Goal: Information Seeking & Learning: Learn about a topic

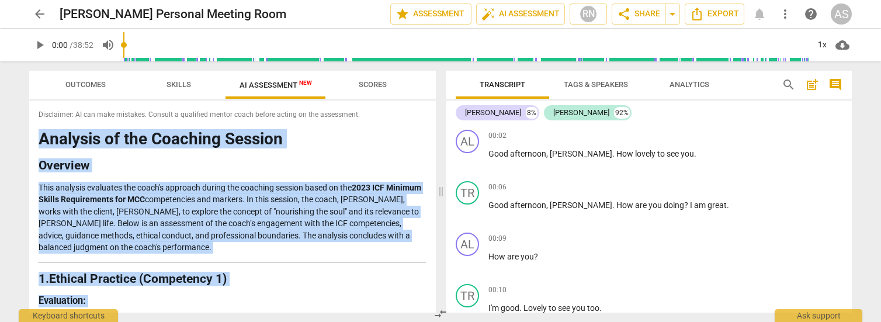
scroll to position [22, 0]
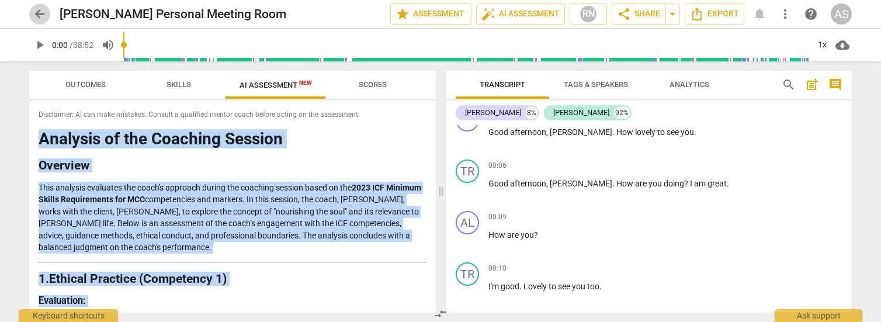
click at [39, 13] on span "arrow_back" at bounding box center [40, 14] width 14 height 14
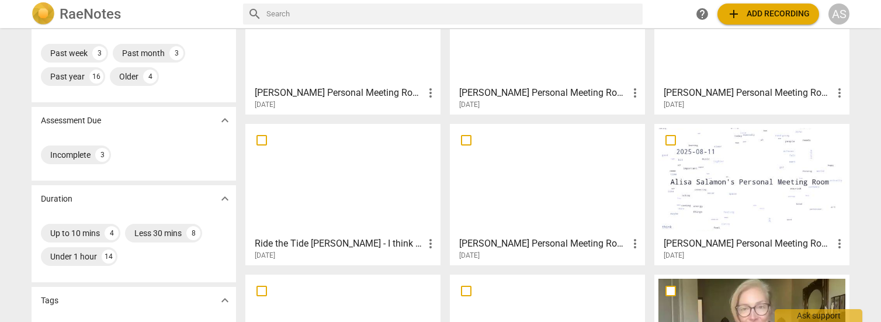
scroll to position [115, 0]
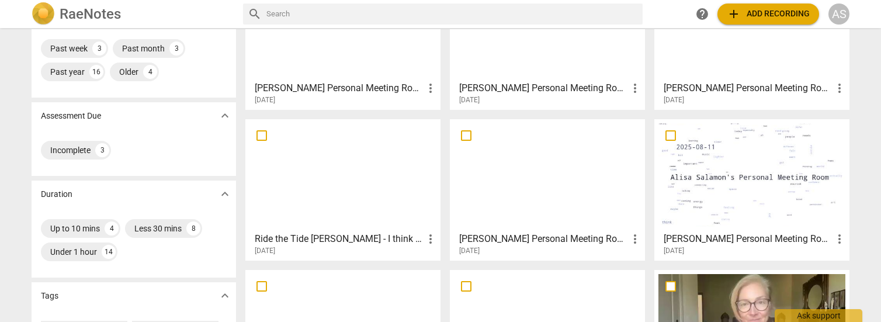
click at [503, 188] on div at bounding box center [547, 174] width 187 height 103
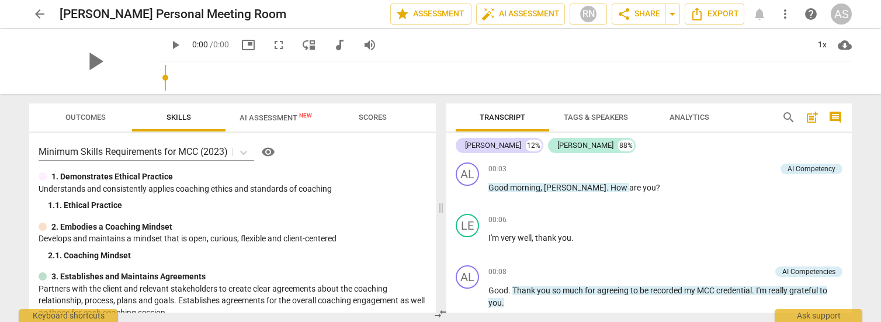
click at [44, 10] on span "arrow_back" at bounding box center [40, 14] width 14 height 14
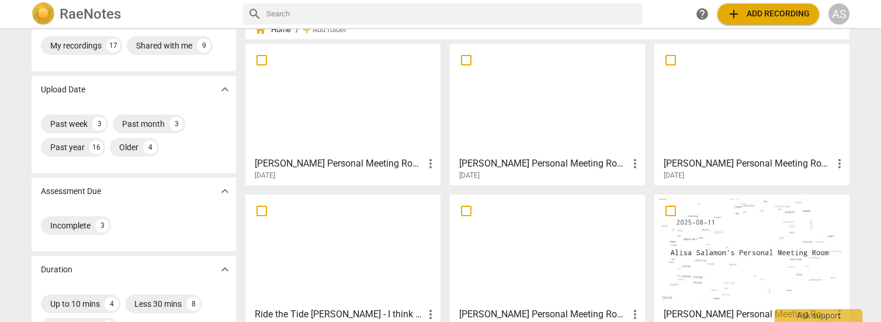
scroll to position [39, 0]
click at [726, 125] on div at bounding box center [752, 100] width 187 height 103
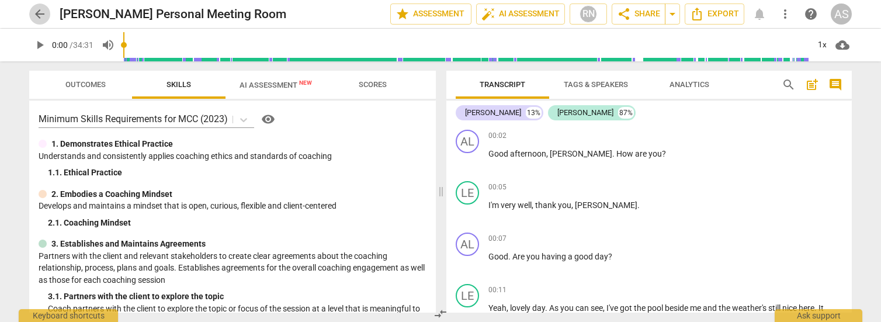
click at [42, 14] on span "arrow_back" at bounding box center [40, 14] width 14 height 14
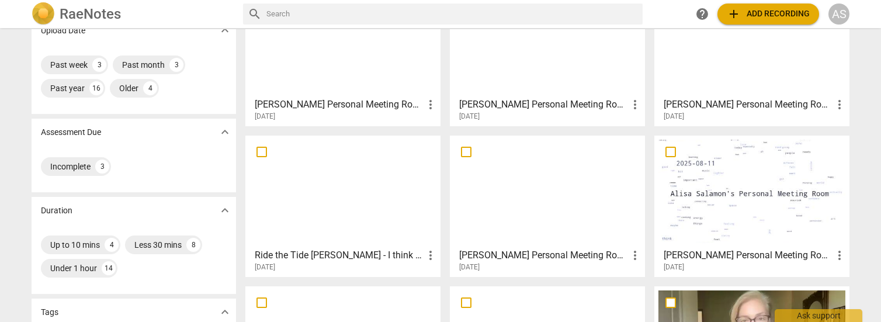
scroll to position [125, 0]
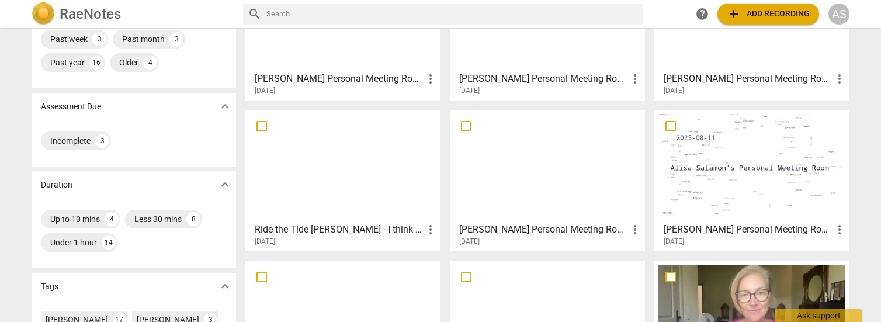
click at [736, 172] on div at bounding box center [752, 165] width 187 height 103
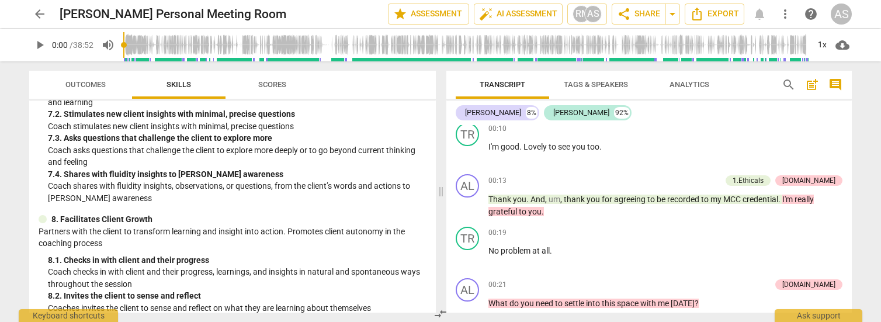
scroll to position [835, 0]
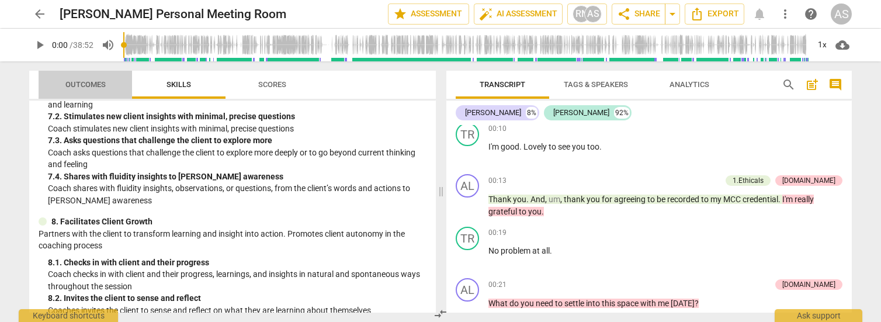
click at [91, 84] on span "Outcomes" at bounding box center [85, 84] width 40 height 9
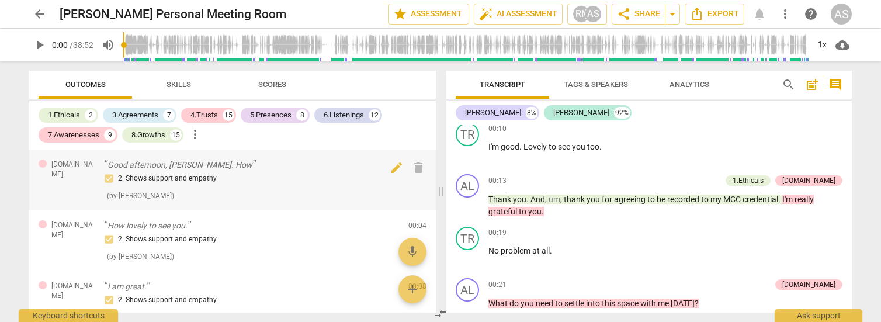
scroll to position [33, 0]
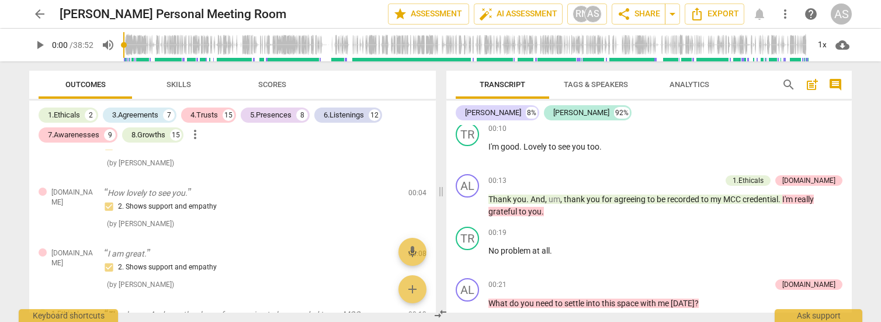
click at [178, 80] on span "Skills" at bounding box center [179, 84] width 25 height 9
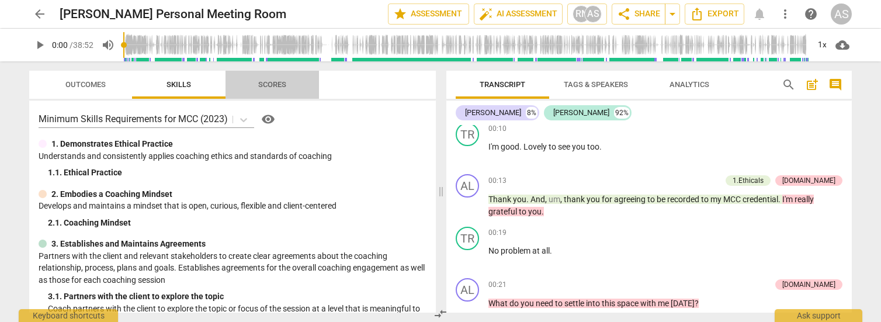
click at [256, 81] on span "Scores" at bounding box center [272, 85] width 56 height 16
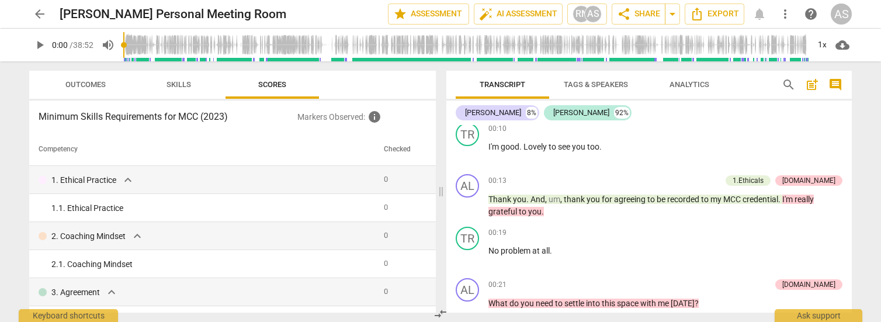
drag, startPoint x: 798, startPoint y: 0, endPoint x: 832, endPoint y: 85, distance: 91.5
click at [832, 85] on span "comment" at bounding box center [836, 85] width 14 height 14
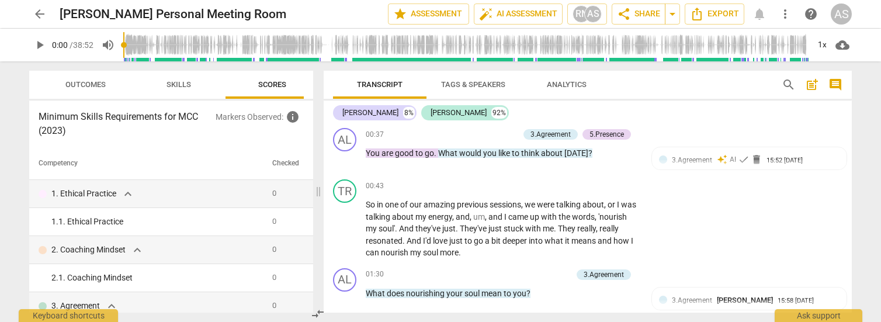
scroll to position [0, 0]
click at [45, 11] on span "arrow_back" at bounding box center [40, 14] width 14 height 14
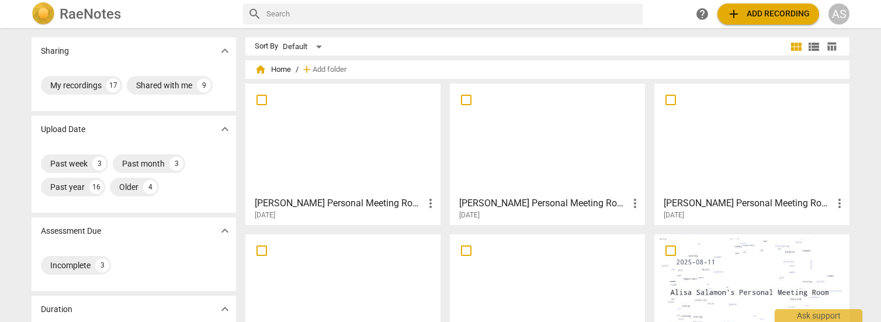
click at [313, 134] on div at bounding box center [343, 139] width 187 height 103
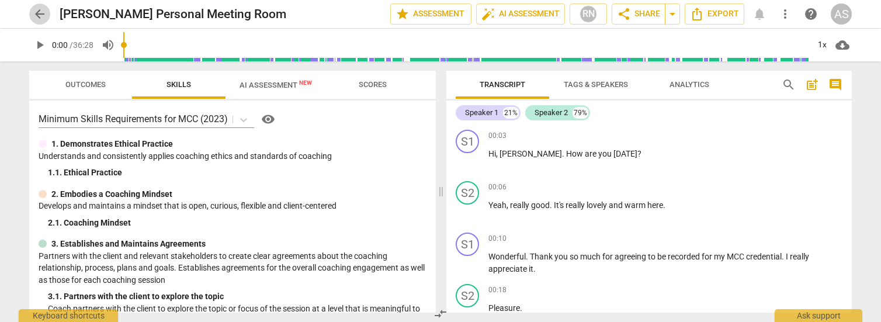
click at [40, 16] on span "arrow_back" at bounding box center [40, 14] width 14 height 14
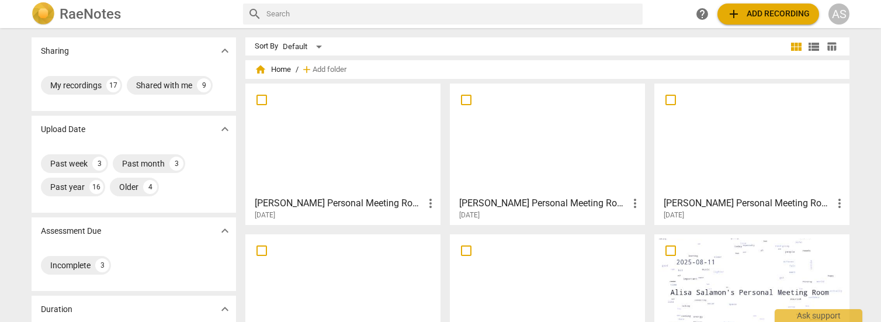
click at [516, 160] on div at bounding box center [547, 139] width 187 height 103
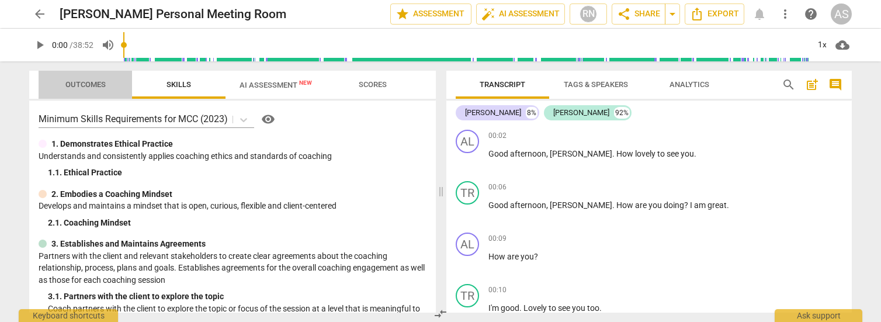
click at [97, 88] on span "Outcomes" at bounding box center [85, 84] width 40 height 9
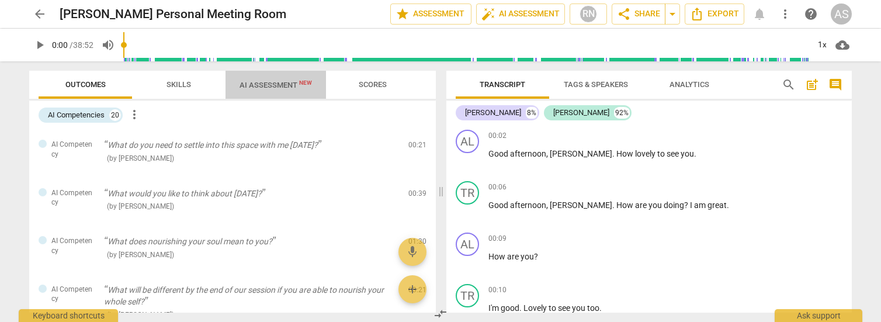
click at [255, 88] on span "AI Assessment New" at bounding box center [276, 85] width 72 height 9
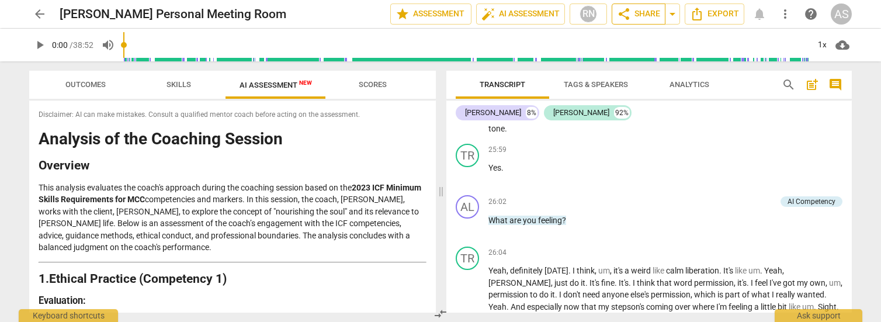
scroll to position [2855, 0]
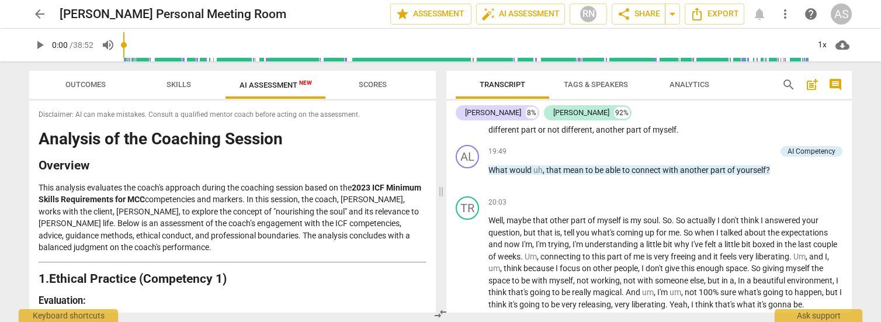
drag, startPoint x: 773, startPoint y: 148, endPoint x: 725, endPoint y: -9, distance: 163.8
click at [725, 0] on html "arrow_back [PERSON_NAME] Personal Meeting Room edit star Assessment auto_fix_hi…" at bounding box center [440, 0] width 881 height 0
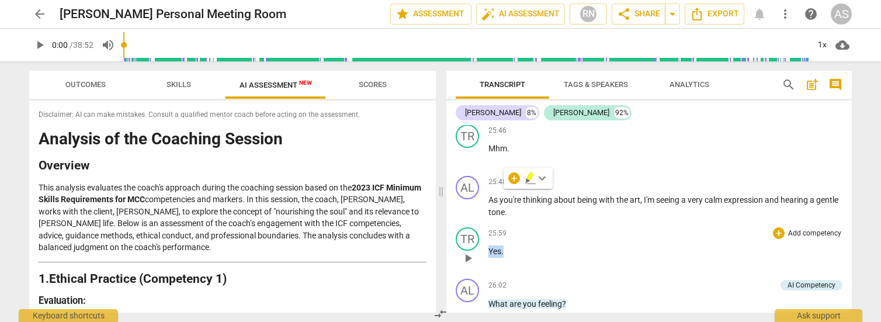
scroll to position [2814, 0]
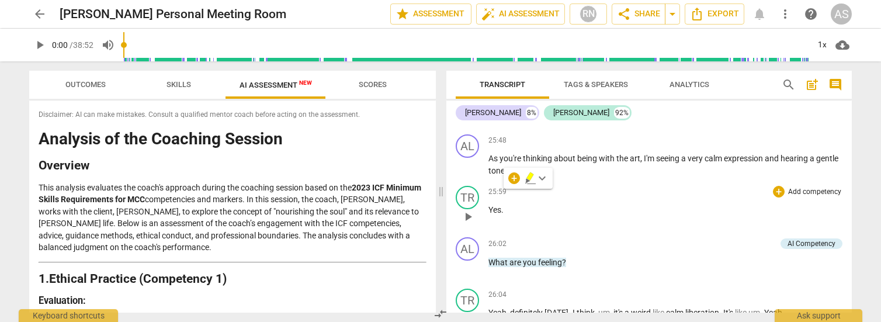
click at [504, 204] on p "Yes ." at bounding box center [666, 210] width 354 height 12
click at [489, 205] on span "Yes" at bounding box center [495, 209] width 13 height 9
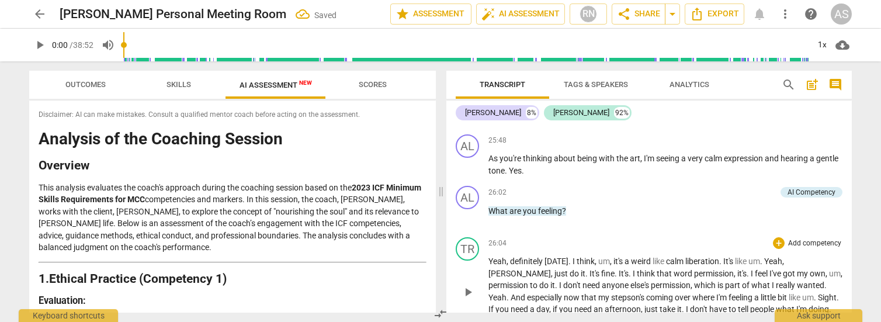
scroll to position [2808, 0]
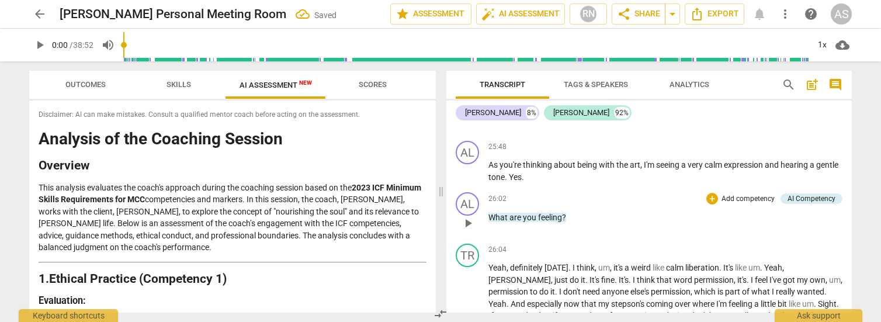
click at [490, 213] on span "What" at bounding box center [499, 217] width 21 height 9
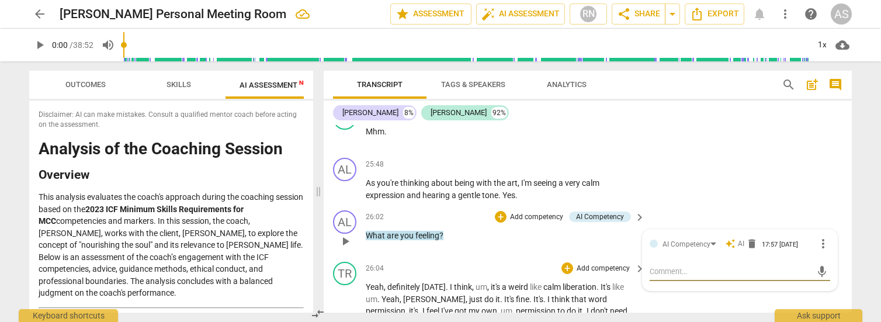
scroll to position [0, 1]
click at [365, 234] on div "play_arrow pause" at bounding box center [351, 241] width 30 height 15
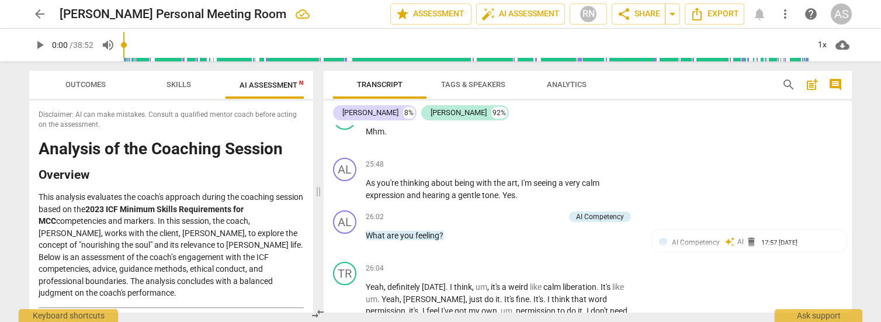
click at [367, 231] on span "What" at bounding box center [376, 235] width 21 height 9
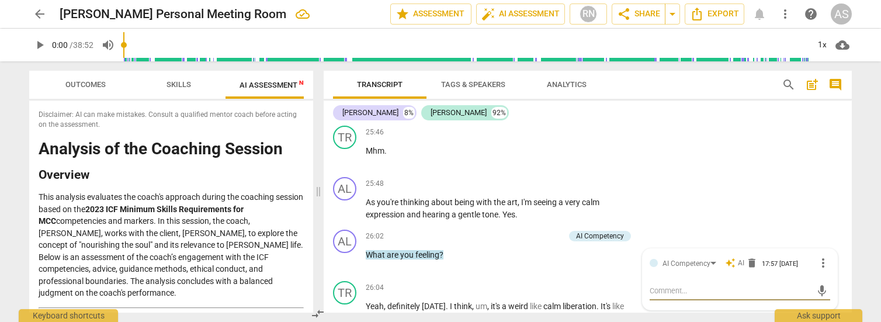
scroll to position [3125, 0]
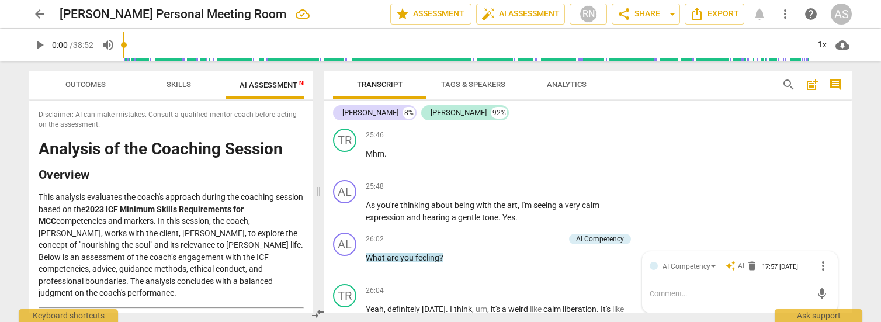
click at [365, 256] on div "play_arrow pause" at bounding box center [351, 263] width 30 height 15
click at [368, 253] on span "What" at bounding box center [376, 257] width 21 height 9
click at [370, 253] on span "What" at bounding box center [376, 257] width 21 height 9
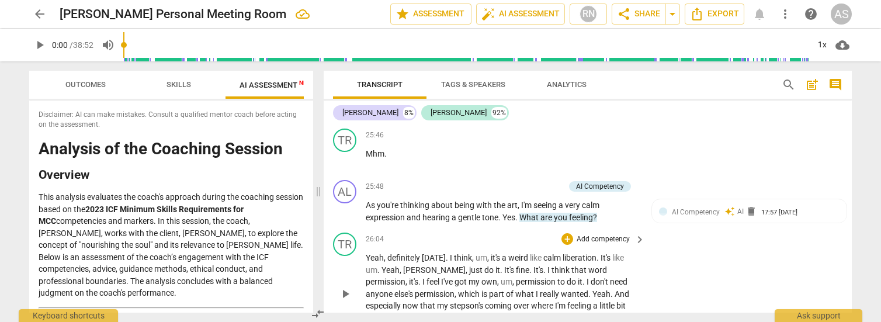
drag, startPoint x: 504, startPoint y: 163, endPoint x: 502, endPoint y: 182, distance: 18.8
click at [503, 213] on span "Yes" at bounding box center [509, 217] width 13 height 9
click at [520, 213] on span "." at bounding box center [518, 217] width 4 height 9
drag, startPoint x: 519, startPoint y: 164, endPoint x: 521, endPoint y: 187, distance: 23.4
click at [519, 213] on span "." at bounding box center [518, 217] width 4 height 9
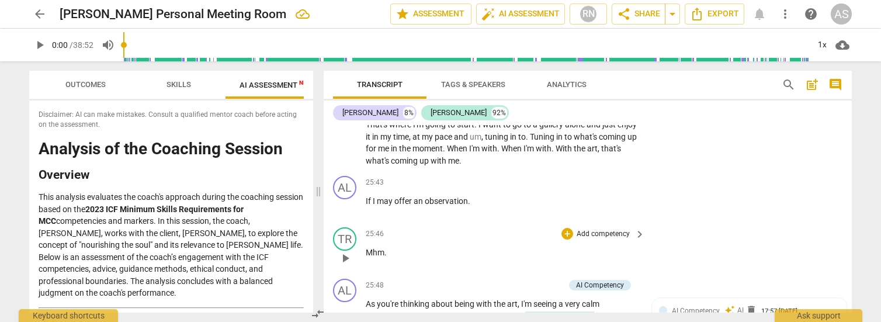
scroll to position [2987, 0]
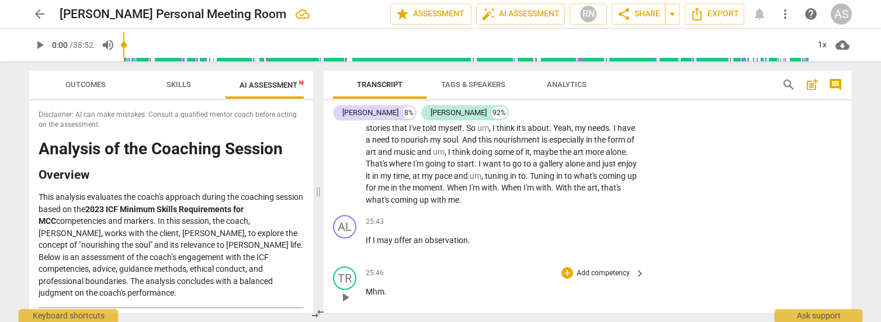
click at [366, 287] on span "Mhm" at bounding box center [375, 291] width 19 height 9
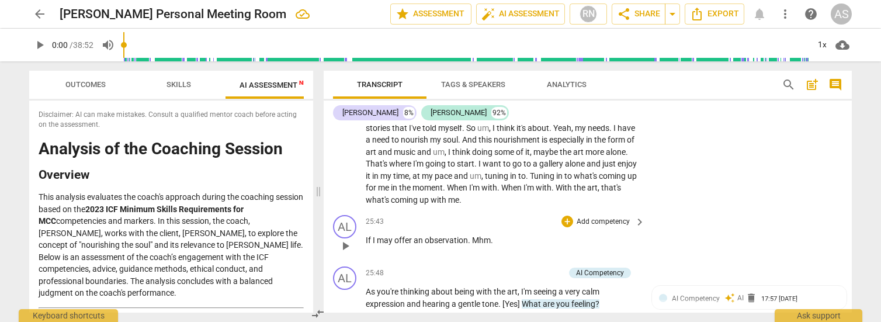
click at [472, 236] on span "Mhm" at bounding box center [481, 240] width 19 height 9
click at [506, 234] on p "If I may offer an observation . [ Mhm ." at bounding box center [503, 240] width 274 height 12
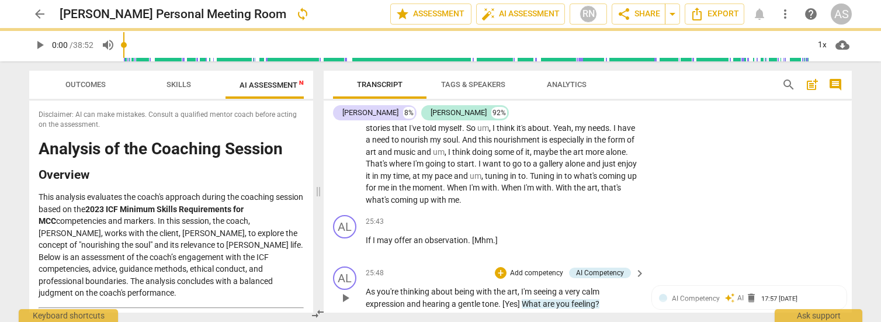
click at [364, 290] on div "play_arrow pause" at bounding box center [351, 298] width 30 height 16
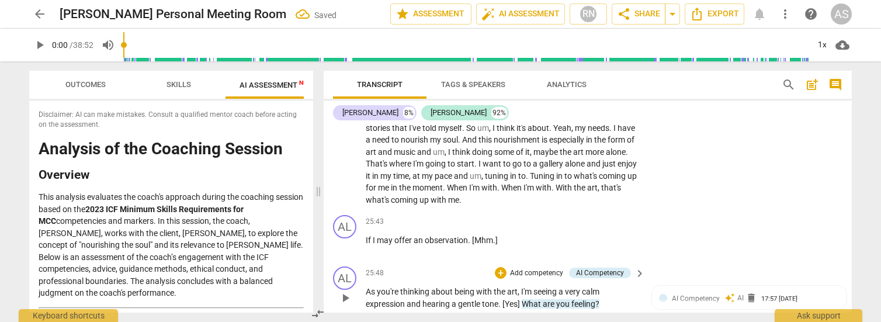
drag, startPoint x: 365, startPoint y: 238, endPoint x: 375, endPoint y: 245, distance: 11.8
click at [365, 290] on div "play_arrow pause" at bounding box center [351, 298] width 30 height 16
click at [366, 287] on span "As" at bounding box center [371, 291] width 11 height 9
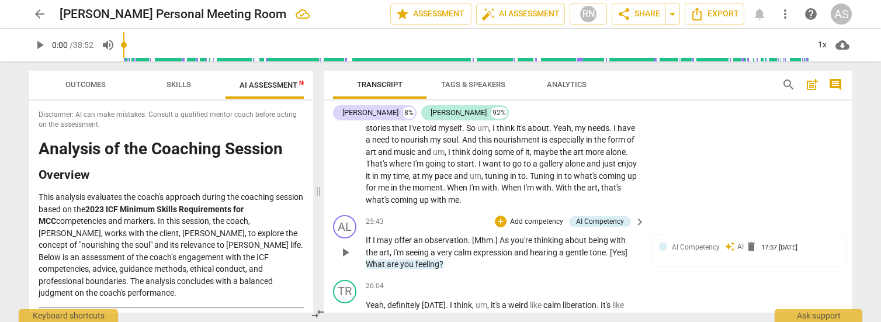
drag, startPoint x: 494, startPoint y: 186, endPoint x: 492, endPoint y: 203, distance: 17.1
click at [495, 234] on p "If I may offer an observation . [Mhm . ] As you're thinking about being with th…" at bounding box center [503, 252] width 274 height 36
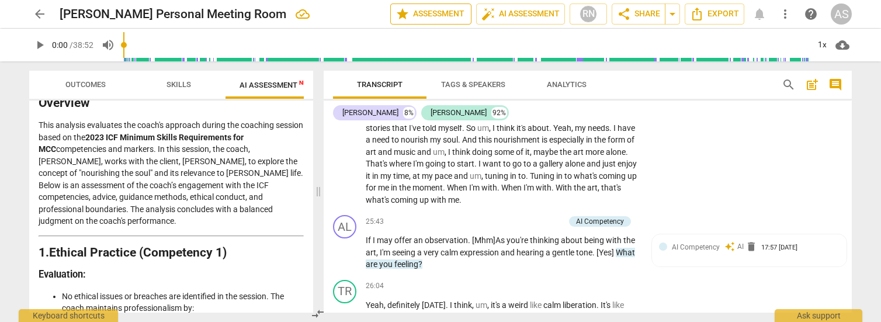
scroll to position [73, 0]
